Goal: Book appointment/travel/reservation

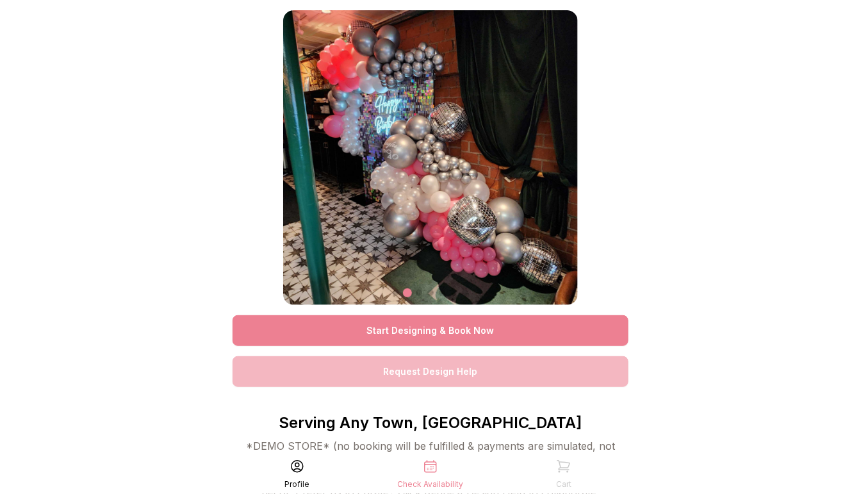
click at [441, 330] on link "Start Designing & Book Now" at bounding box center [430, 330] width 396 height 31
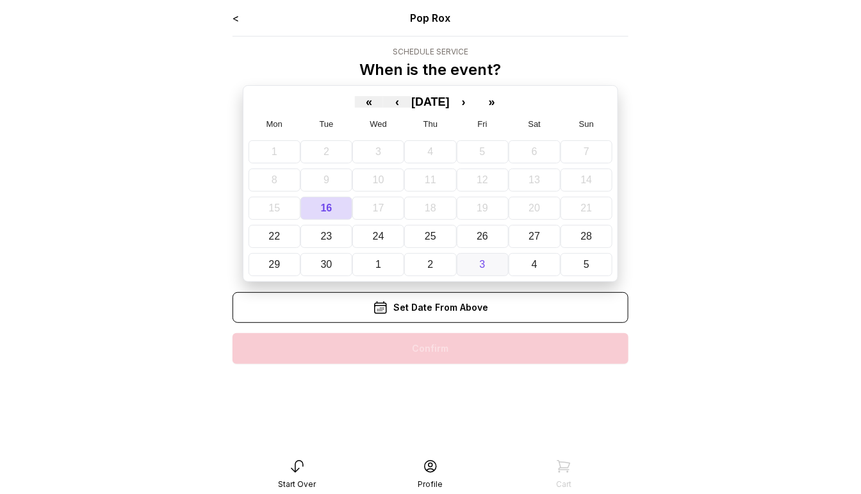
click at [476, 270] on button "3" at bounding box center [483, 264] width 52 height 23
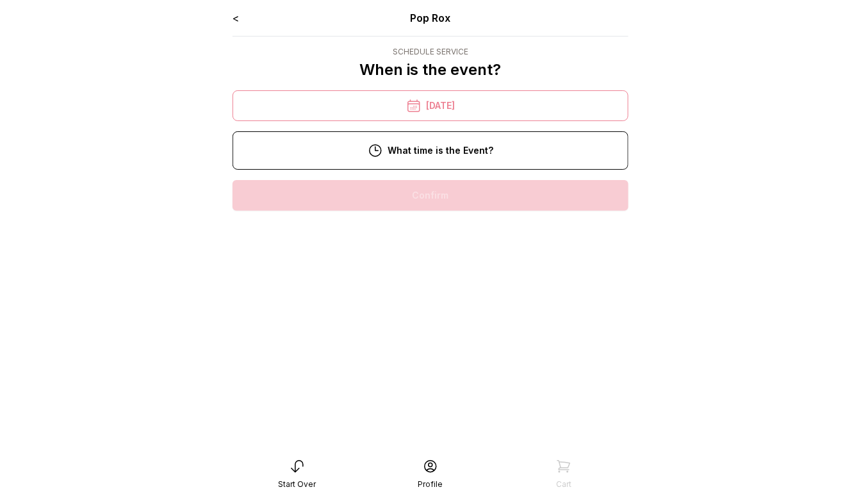
click at [448, 235] on div "6:00 pm" at bounding box center [430, 236] width 375 height 31
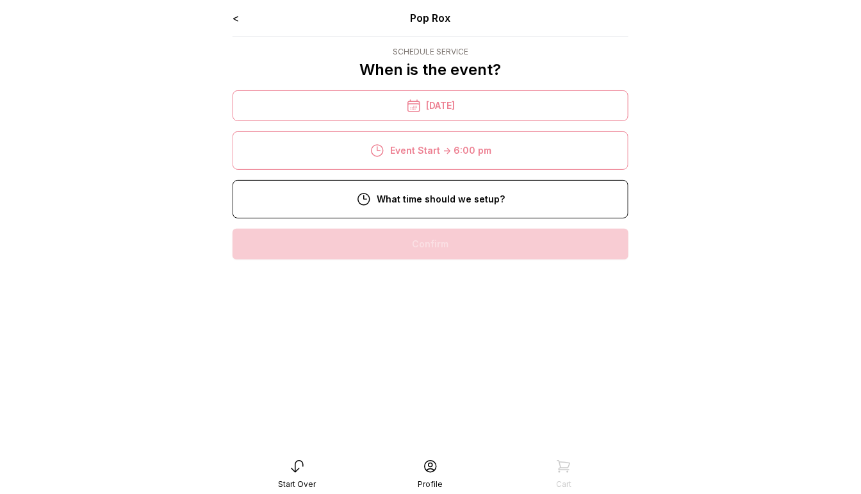
click at [454, 273] on div "12:00 pm" at bounding box center [430, 285] width 375 height 31
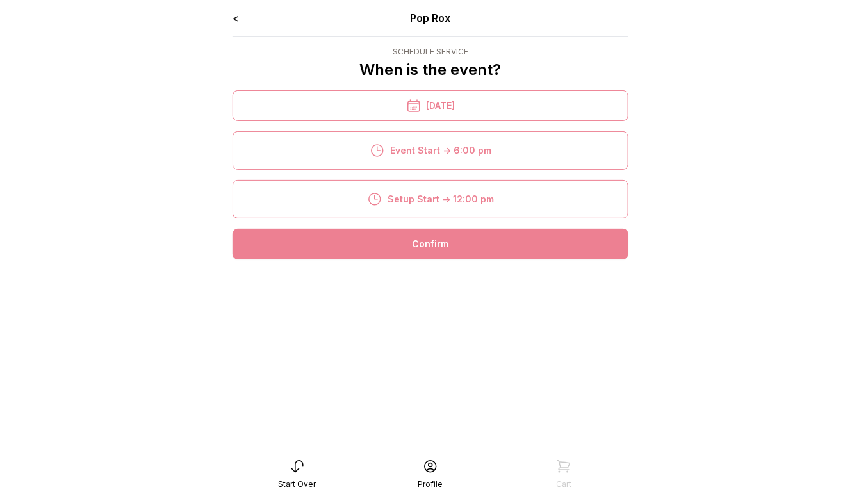
click at [446, 240] on div "Confirm" at bounding box center [430, 244] width 396 height 31
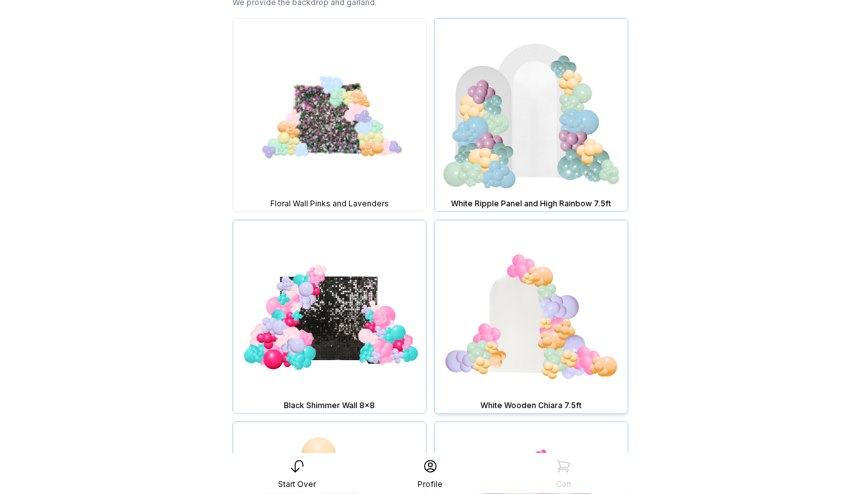
click at [494, 304] on img at bounding box center [531, 316] width 193 height 193
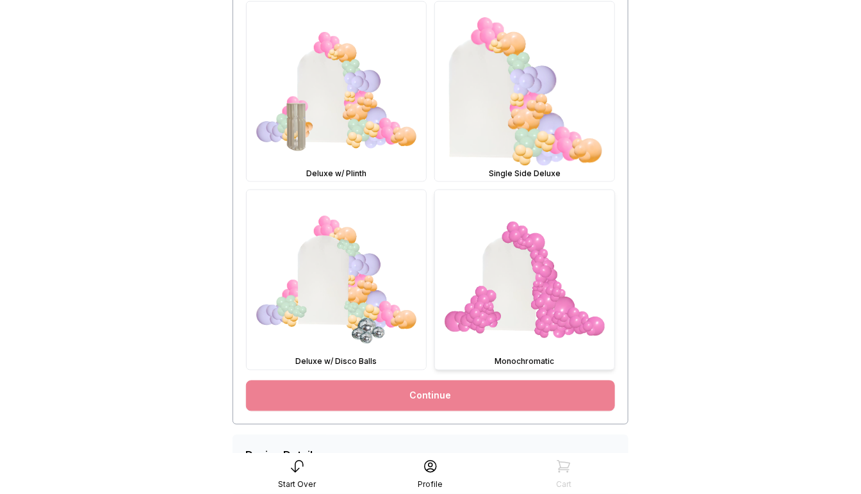
scroll to position [599, 0]
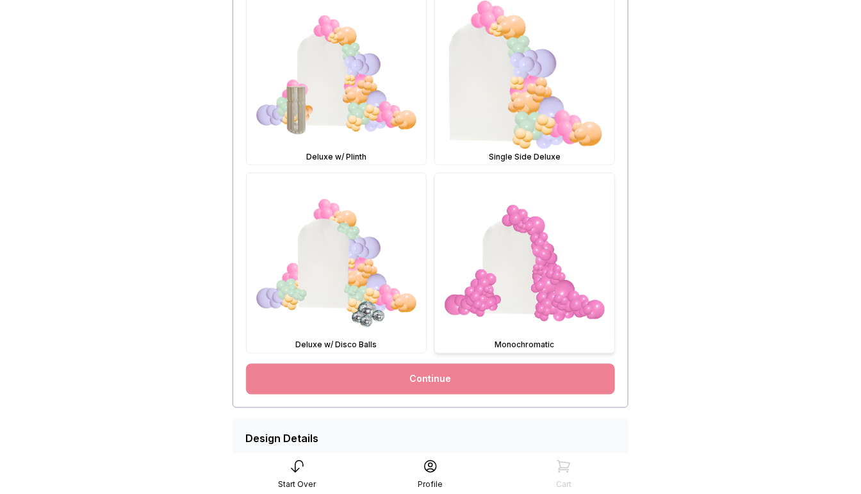
click at [507, 304] on img at bounding box center [524, 263] width 179 height 179
click at [494, 370] on link "Continue" at bounding box center [430, 379] width 369 height 31
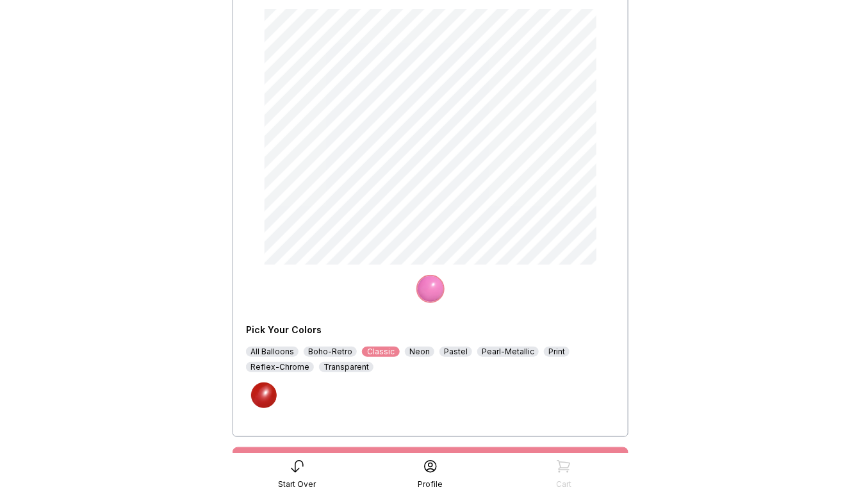
scroll to position [121, 0]
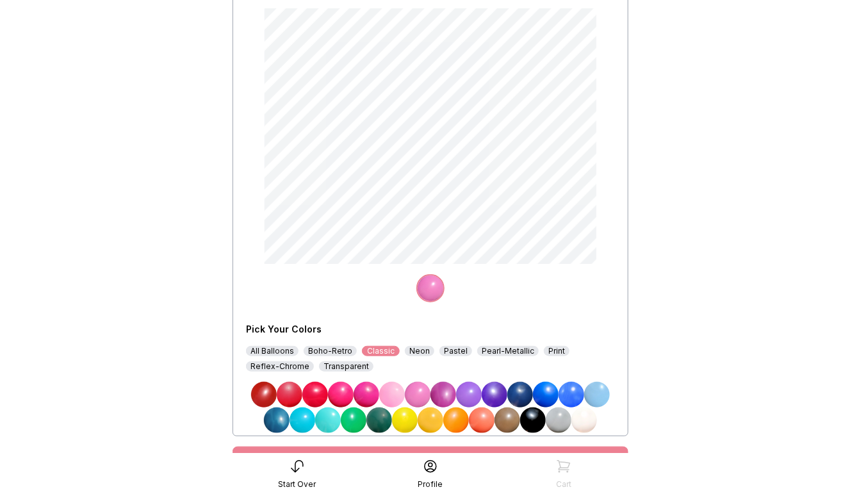
click at [395, 395] on img at bounding box center [392, 395] width 26 height 26
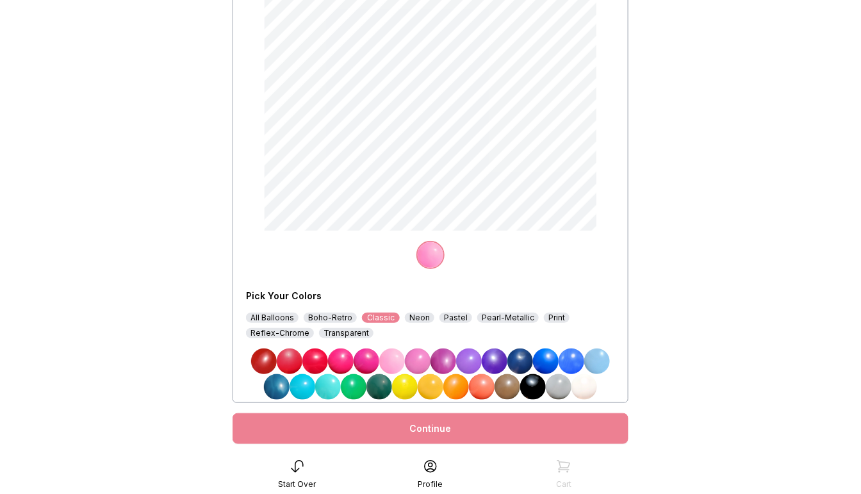
scroll to position [188, 0]
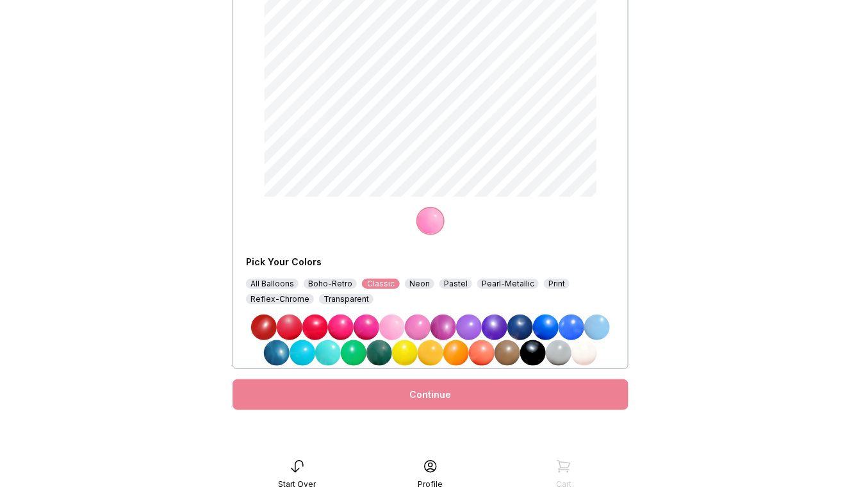
click at [395, 395] on div "Continue" at bounding box center [430, 394] width 396 height 31
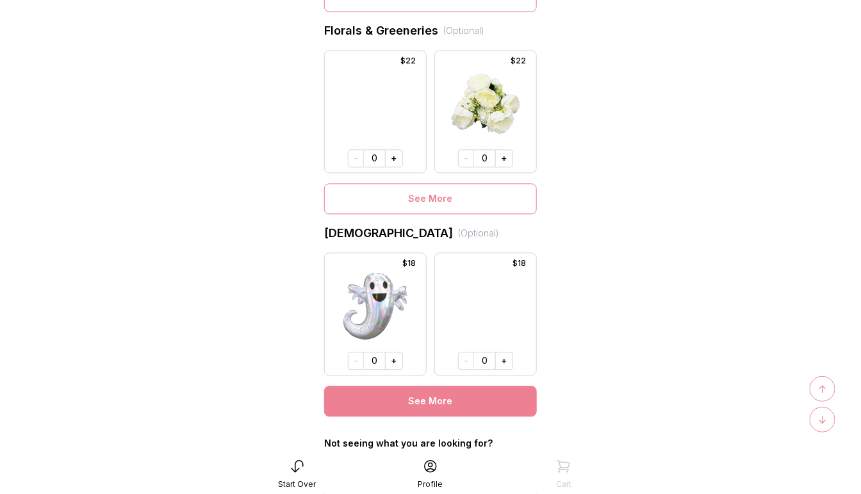
scroll to position [874, 0]
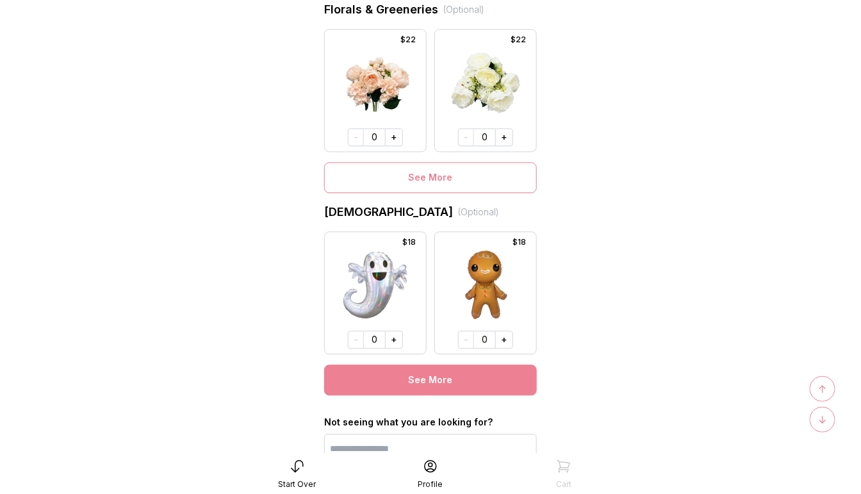
click at [450, 371] on button "See More" at bounding box center [430, 379] width 213 height 31
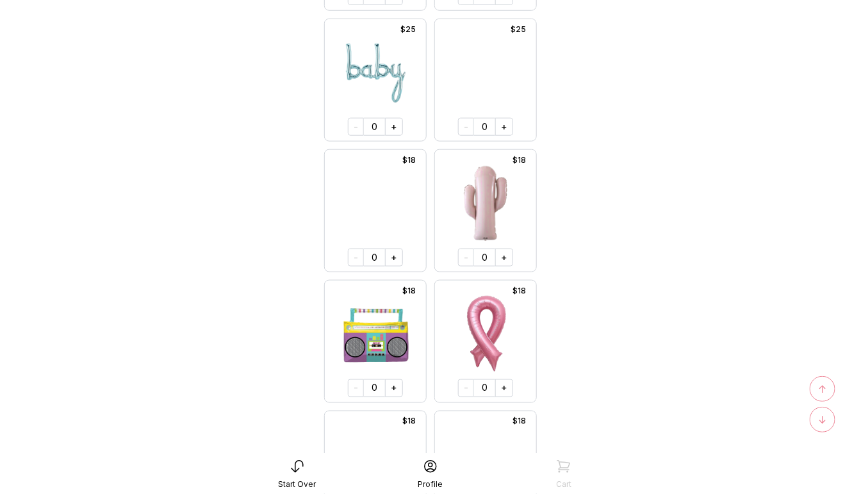
scroll to position [5124, 0]
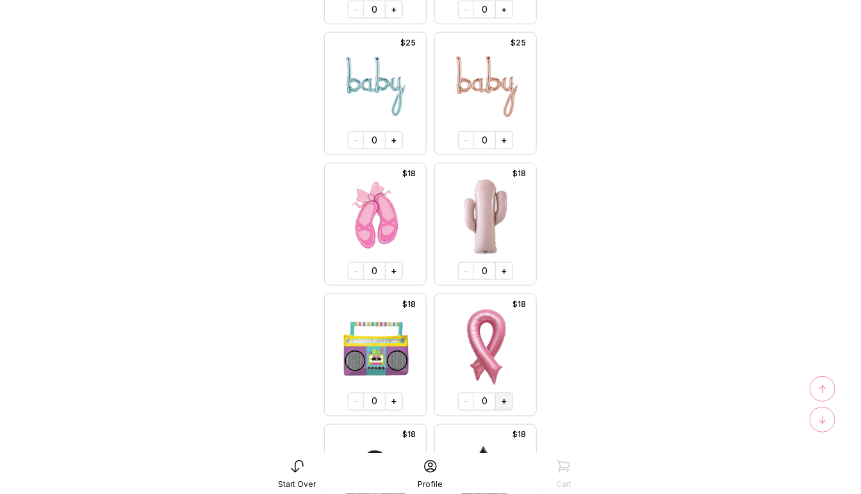
click at [505, 395] on button "+" at bounding box center [504, 402] width 18 height 18
click at [819, 385] on span "↑" at bounding box center [823, 388] width 8 height 15
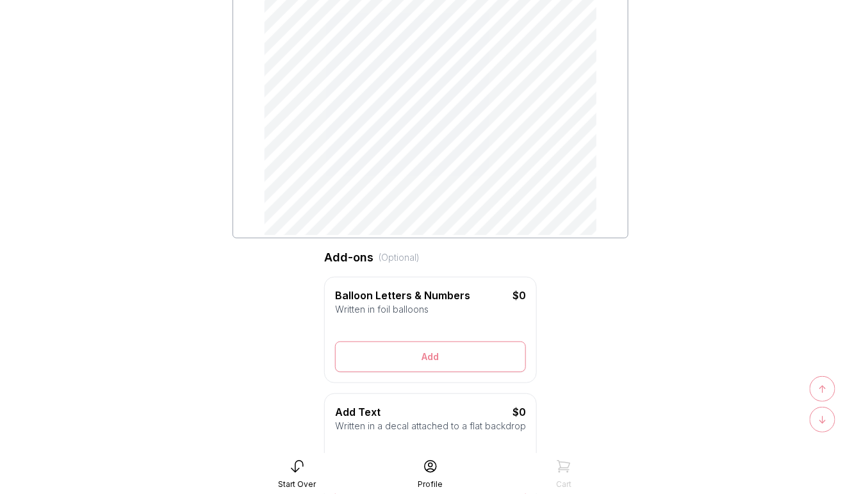
scroll to position [248, 0]
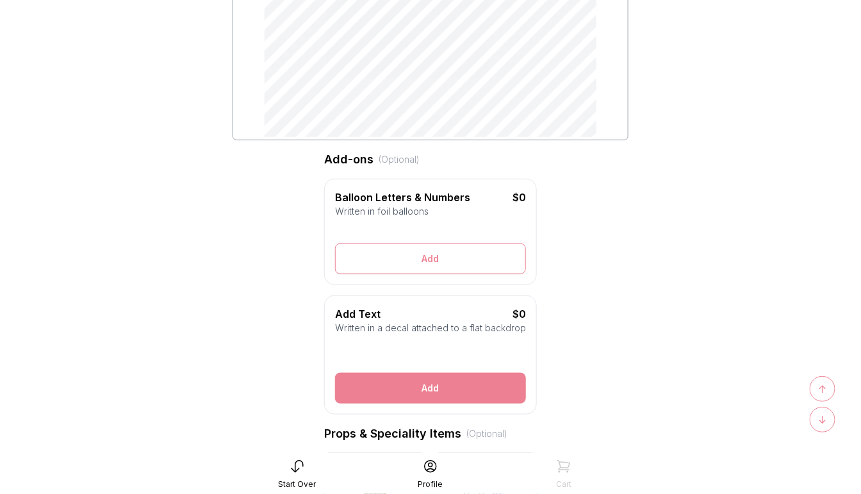
click at [414, 381] on button "Add" at bounding box center [430, 388] width 191 height 31
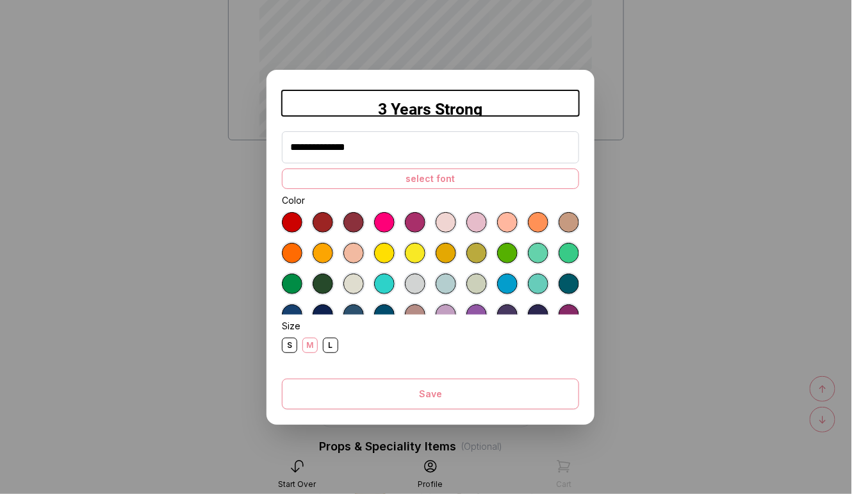
type input "**********"
click at [382, 222] on div at bounding box center [384, 222] width 20 height 20
click at [400, 181] on div "select font" at bounding box center [430, 178] width 297 height 20
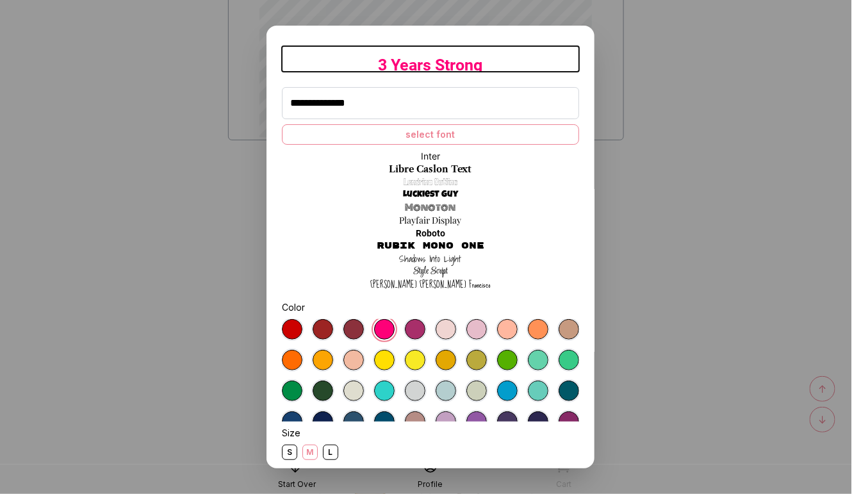
click at [441, 272] on link "Style Script" at bounding box center [430, 271] width 35 height 13
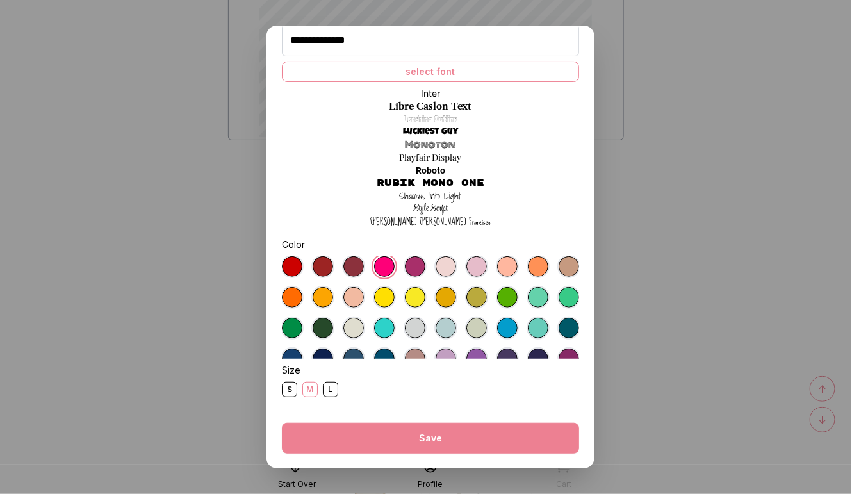
click at [433, 442] on button "Save" at bounding box center [430, 438] width 297 height 31
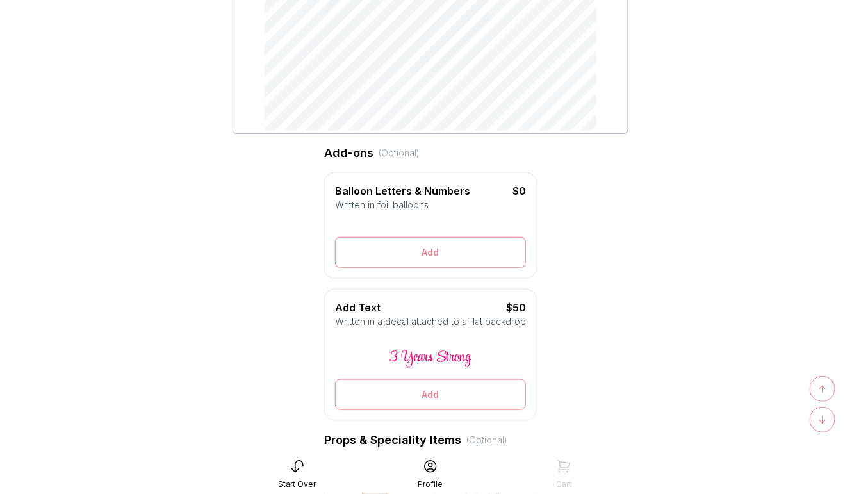
scroll to position [284, 0]
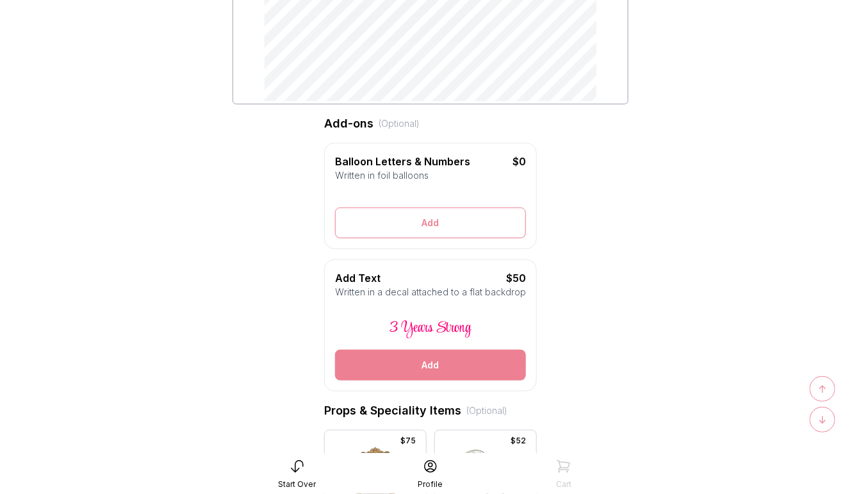
click at [414, 363] on button "Add" at bounding box center [430, 365] width 191 height 31
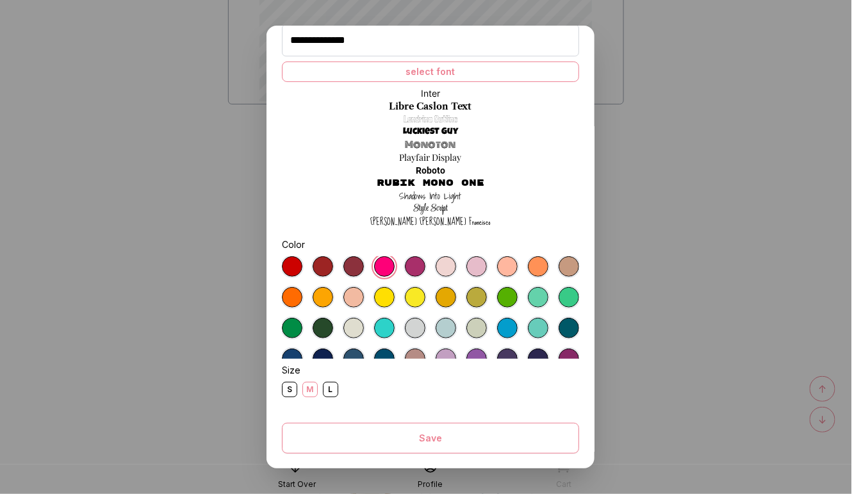
click at [295, 386] on div "S" at bounding box center [289, 389] width 15 height 15
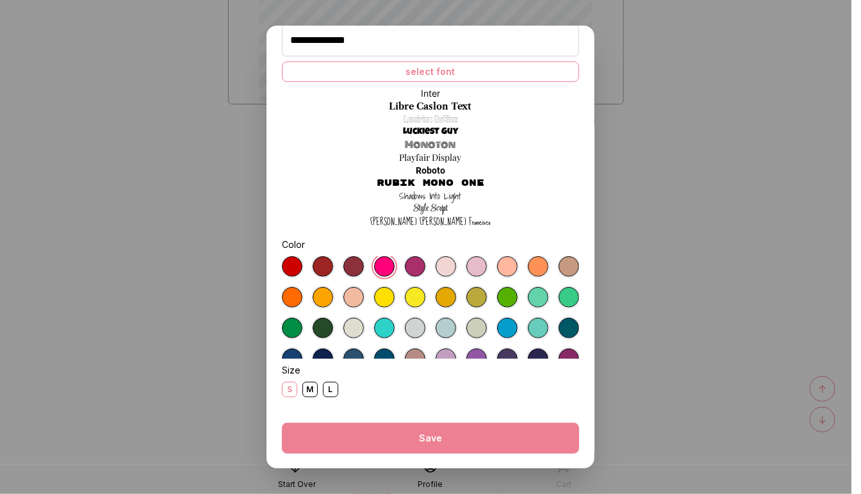
click at [389, 437] on button "Save" at bounding box center [430, 438] width 297 height 31
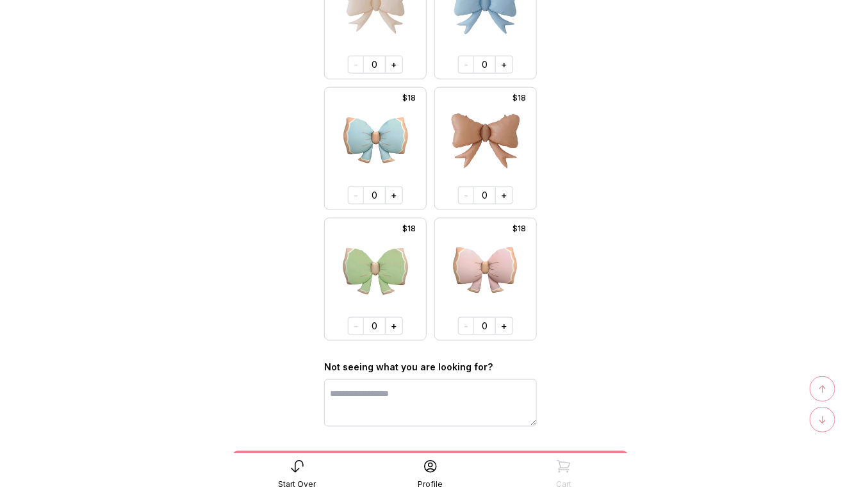
scroll to position [11545, 0]
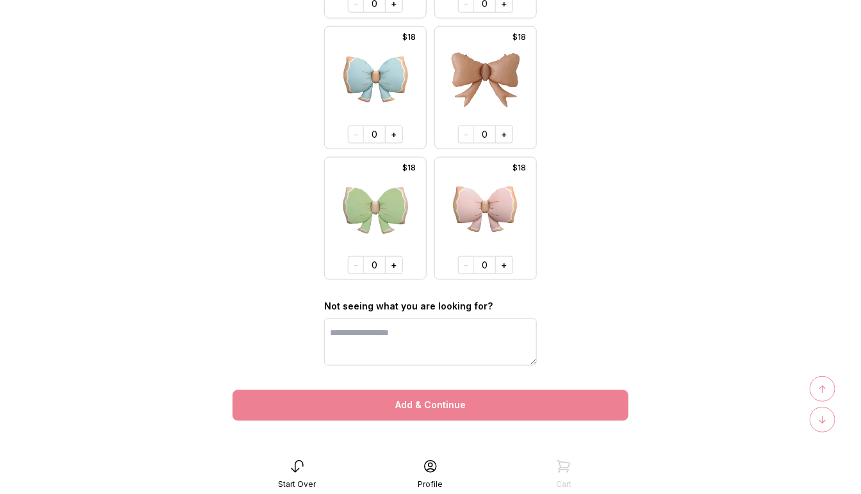
click at [459, 402] on button "Add & Continue" at bounding box center [430, 405] width 396 height 31
